Goal: Navigation & Orientation: Understand site structure

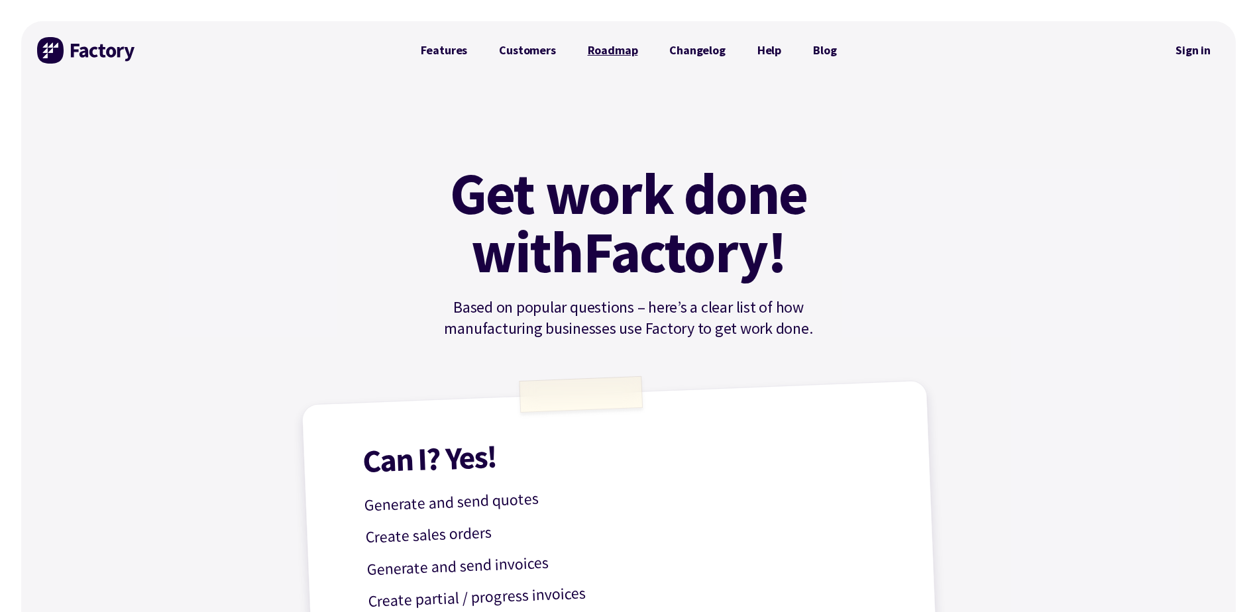
click at [622, 51] on link "Roadmap" at bounding box center [613, 50] width 82 height 27
click at [541, 50] on link "Customers" at bounding box center [527, 50] width 88 height 27
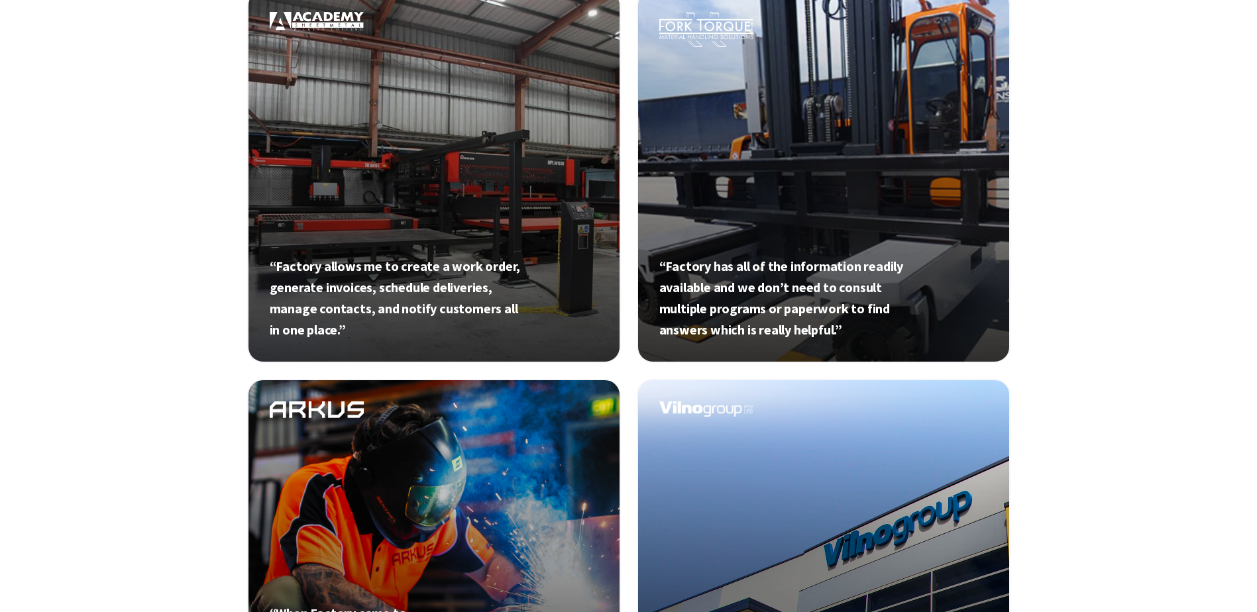
scroll to position [398, 0]
